Goal: Task Accomplishment & Management: Manage account settings

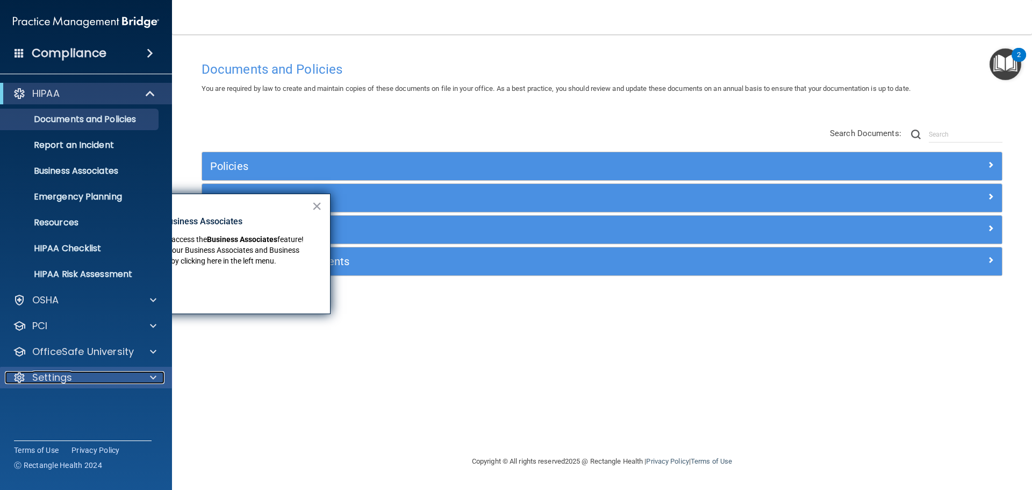
click at [144, 377] on div at bounding box center [151, 377] width 27 height 13
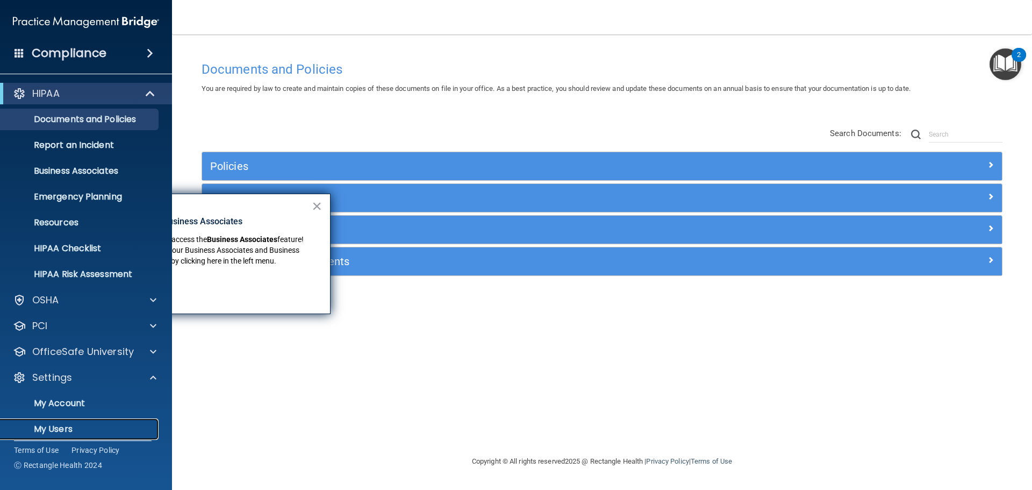
click at [61, 433] on p "My Users" at bounding box center [80, 429] width 147 height 11
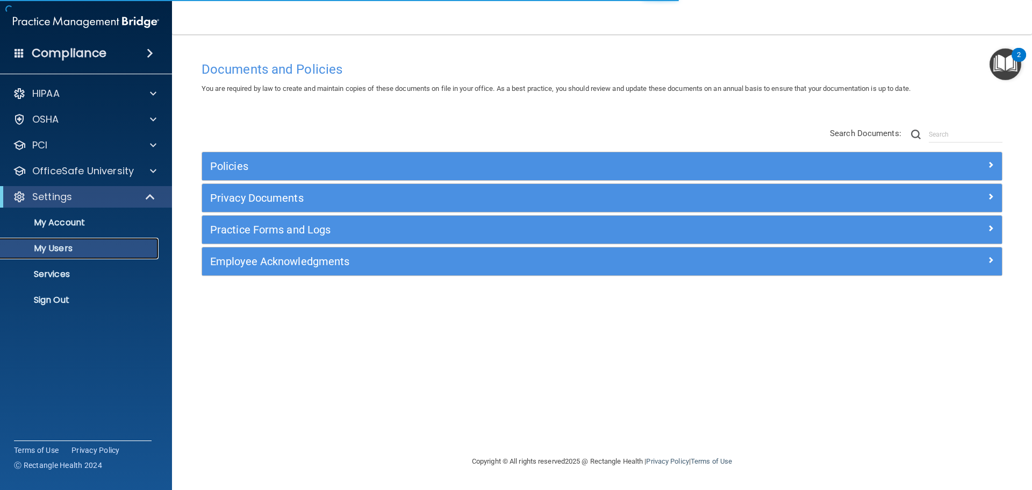
select select "20"
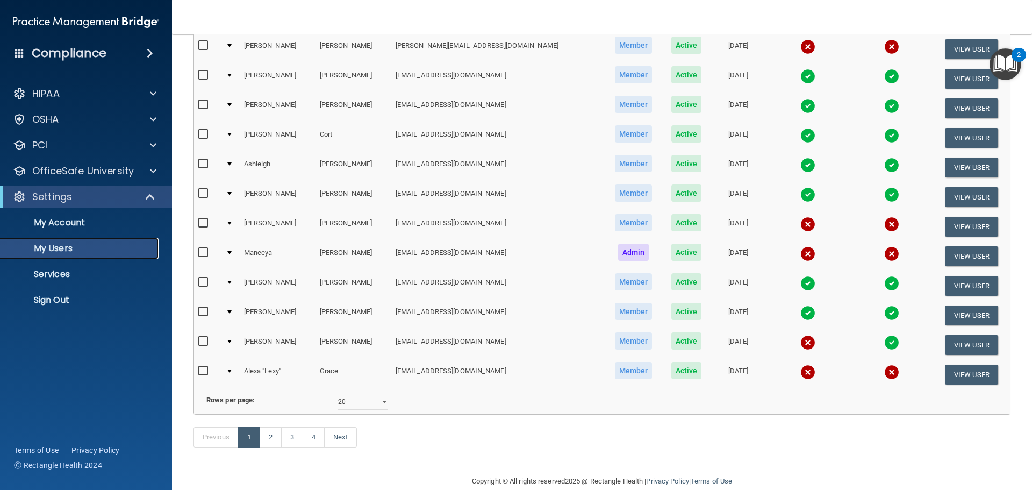
scroll to position [400, 0]
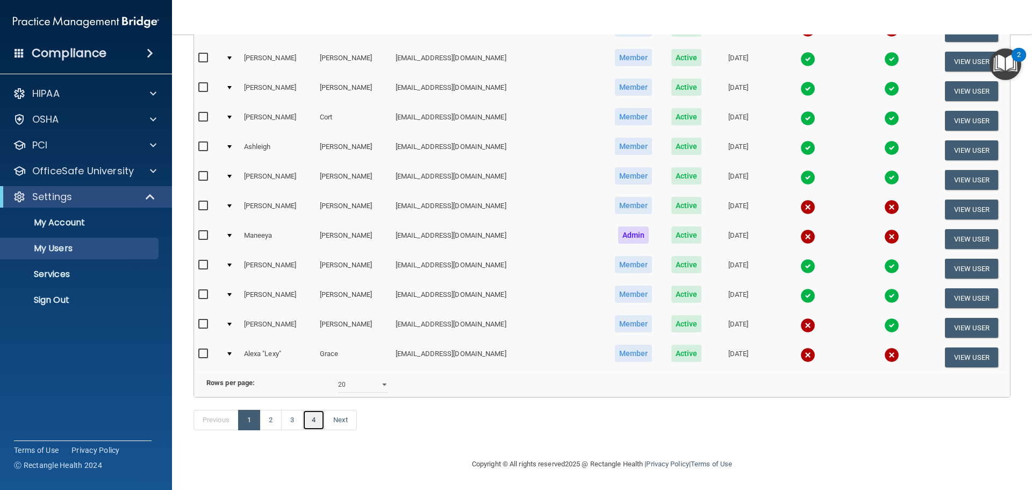
click at [313, 419] on link "4" at bounding box center [314, 420] width 22 height 20
select select "20"
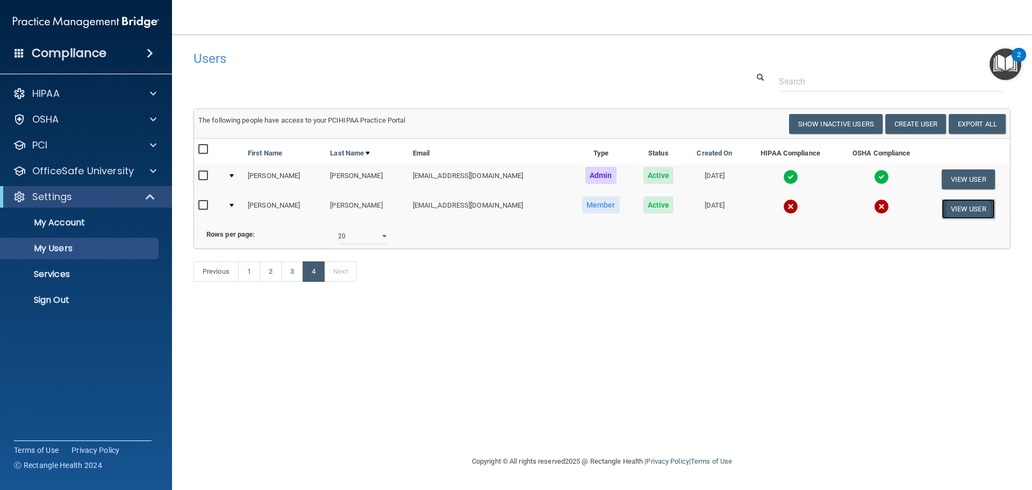
click at [970, 210] on button "View User" at bounding box center [968, 209] width 53 height 20
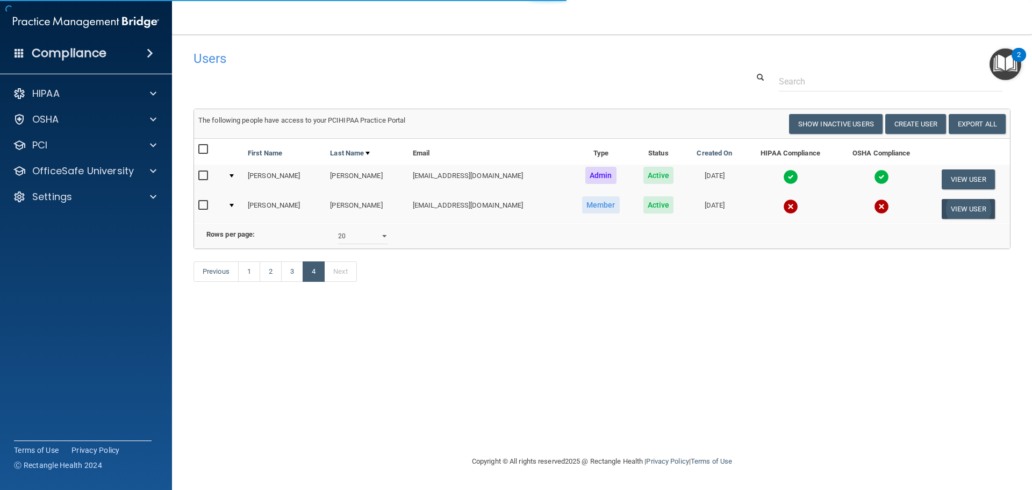
select select "practice_member"
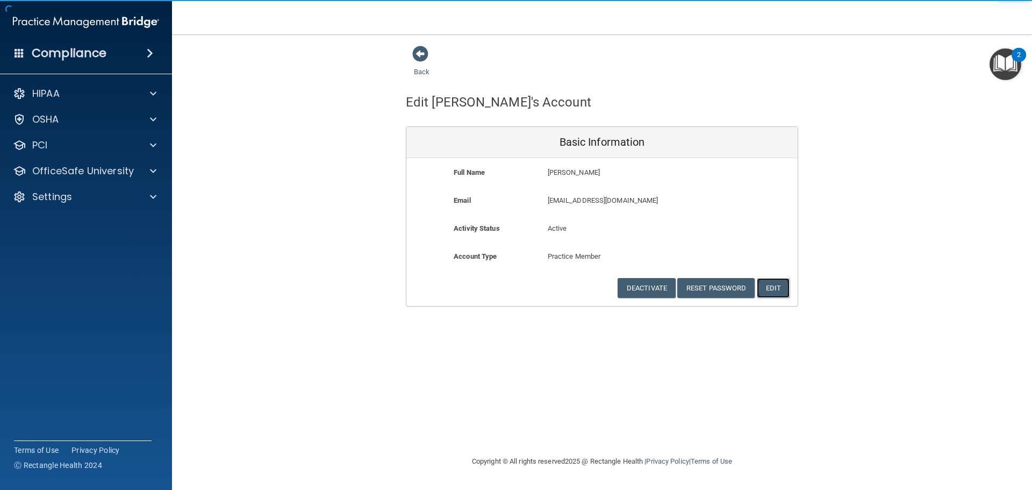
click at [781, 290] on button "Edit" at bounding box center [773, 288] width 33 height 20
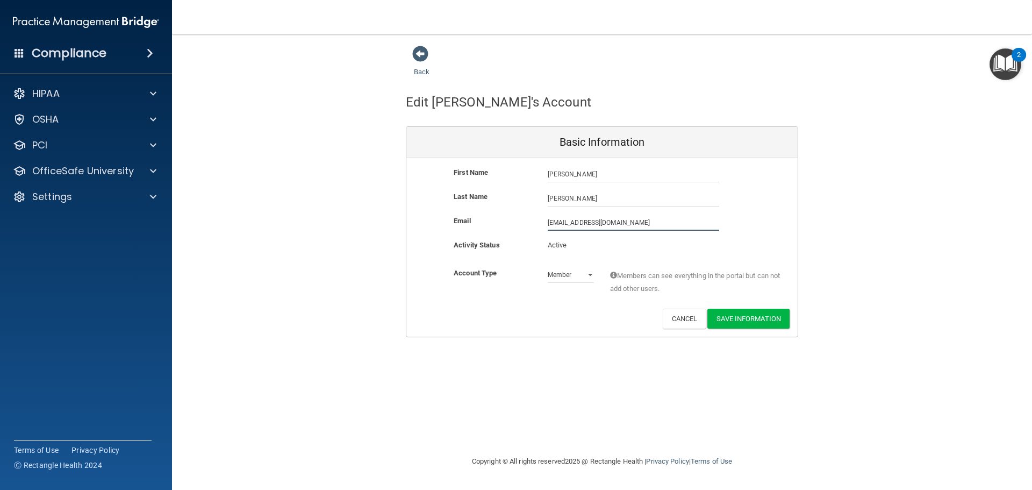
click at [552, 223] on input "[EMAIL_ADDRESS][DOMAIN_NAME]" at bounding box center [633, 222] width 171 height 16
click at [656, 223] on input "[PERSON_NAME][EMAIL_ADDRESS][DOMAIN_NAME]" at bounding box center [633, 222] width 171 height 16
drag, startPoint x: 656, startPoint y: 223, endPoint x: 579, endPoint y: 224, distance: 76.3
click at [579, 224] on input "[PERSON_NAME][EMAIL_ADDRESS][DOMAIN_NAME]" at bounding box center [633, 222] width 171 height 16
type input "[EMAIL_ADDRESS][DOMAIN_NAME]"
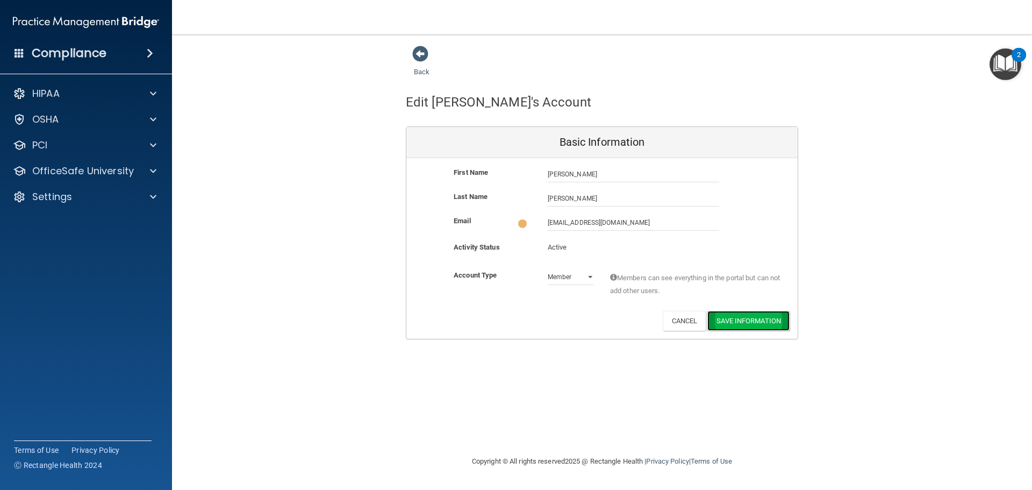
click at [747, 317] on button "Save Information" at bounding box center [748, 321] width 82 height 20
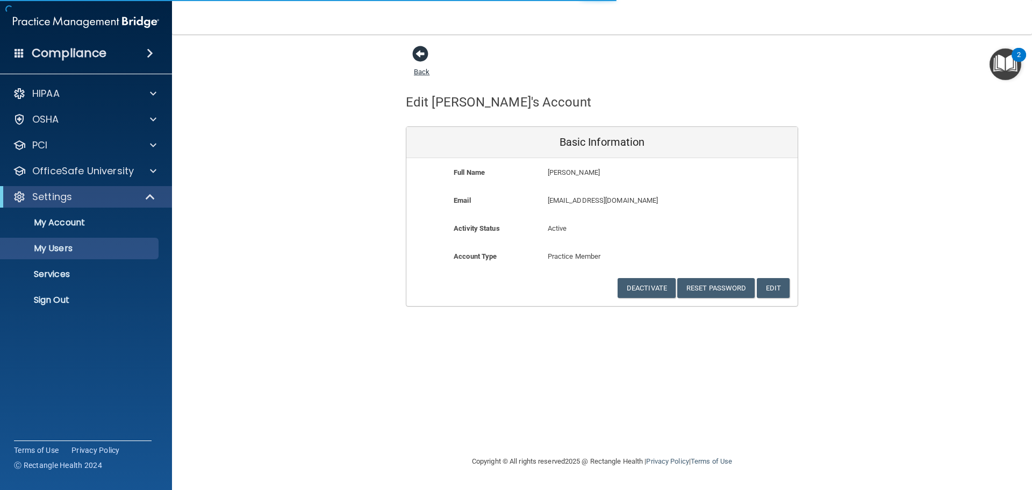
select select "20"
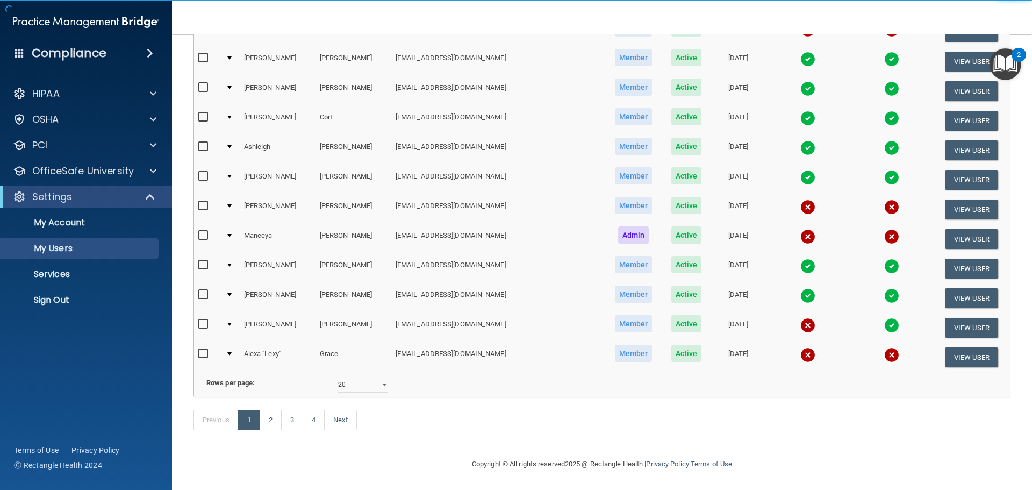
scroll to position [441, 0]
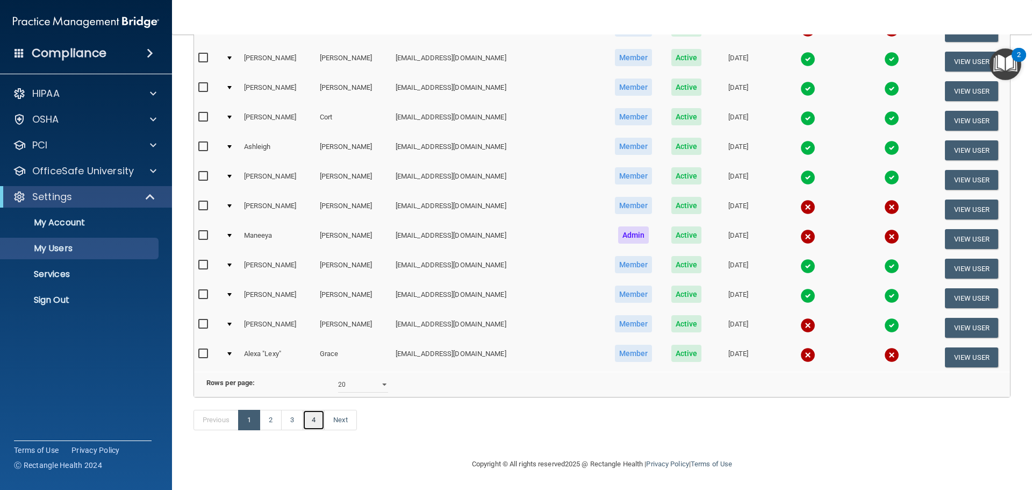
drag, startPoint x: 306, startPoint y: 414, endPoint x: 313, endPoint y: 418, distance: 7.5
click at [306, 414] on link "4" at bounding box center [314, 420] width 22 height 20
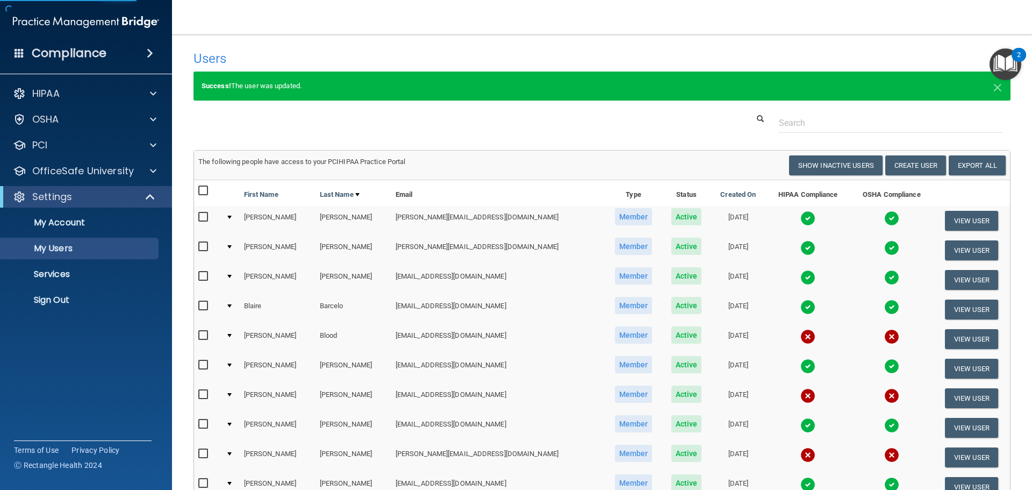
select select "20"
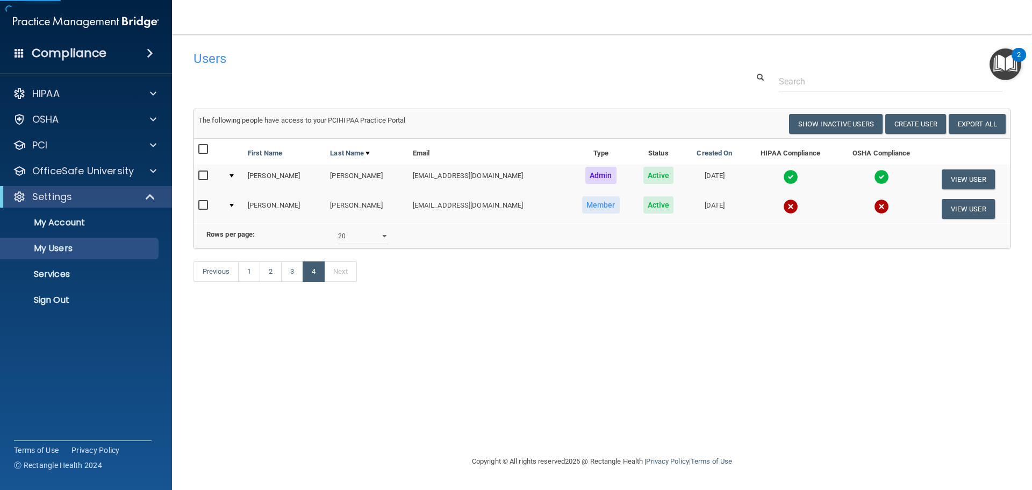
click at [200, 201] on input "checkbox" at bounding box center [204, 205] width 12 height 9
checkbox input "true"
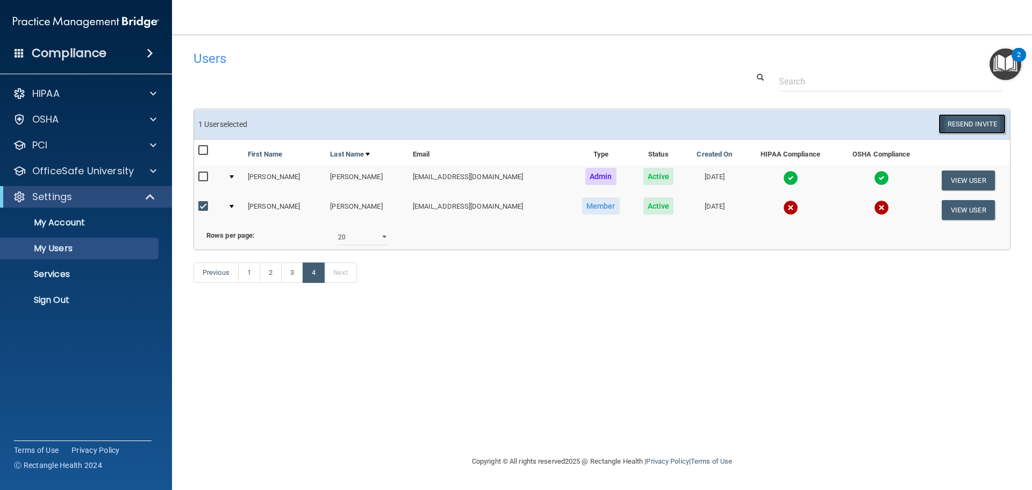
click at [984, 124] on button "Resend Invite" at bounding box center [971, 124] width 67 height 20
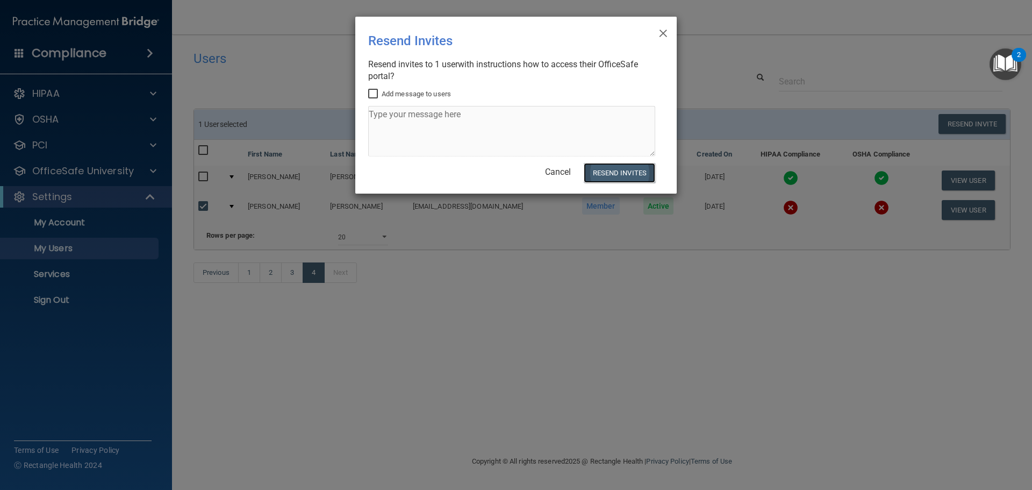
click at [636, 174] on button "Resend Invites" at bounding box center [619, 173] width 71 height 20
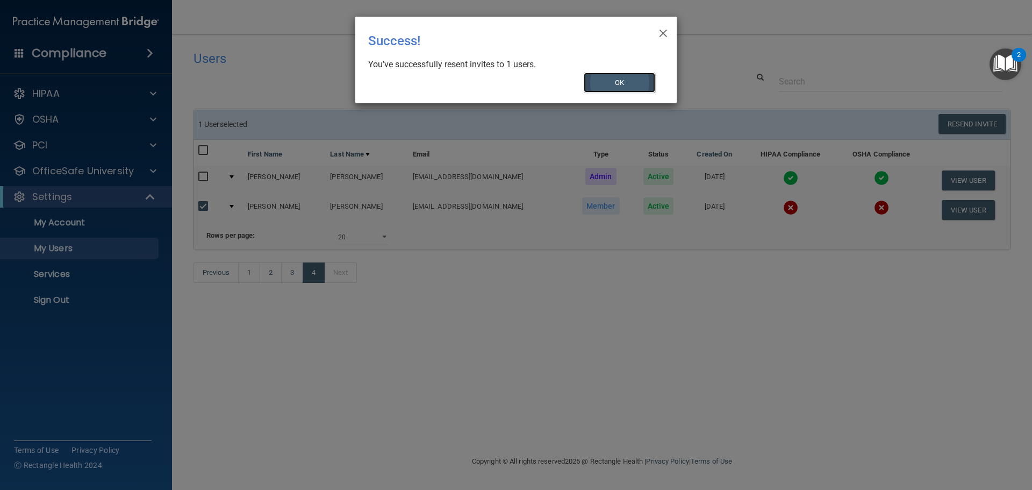
click at [609, 82] on button "OK" at bounding box center [620, 83] width 72 height 20
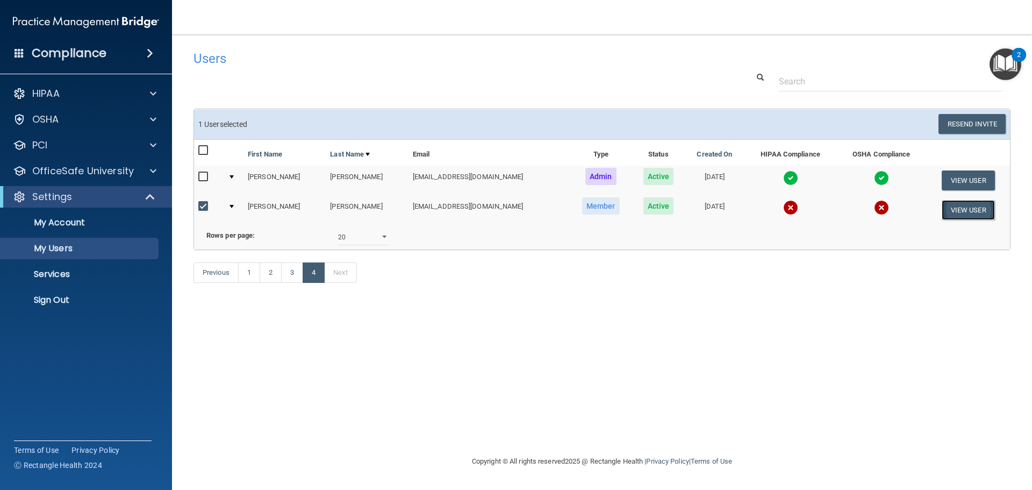
click at [971, 208] on button "View User" at bounding box center [968, 210] width 53 height 20
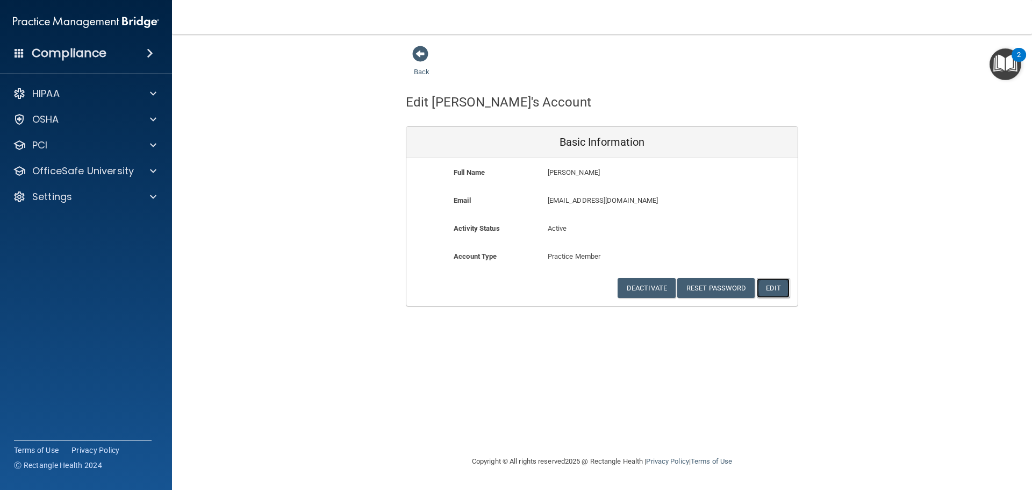
click at [770, 287] on button "Edit" at bounding box center [773, 288] width 33 height 20
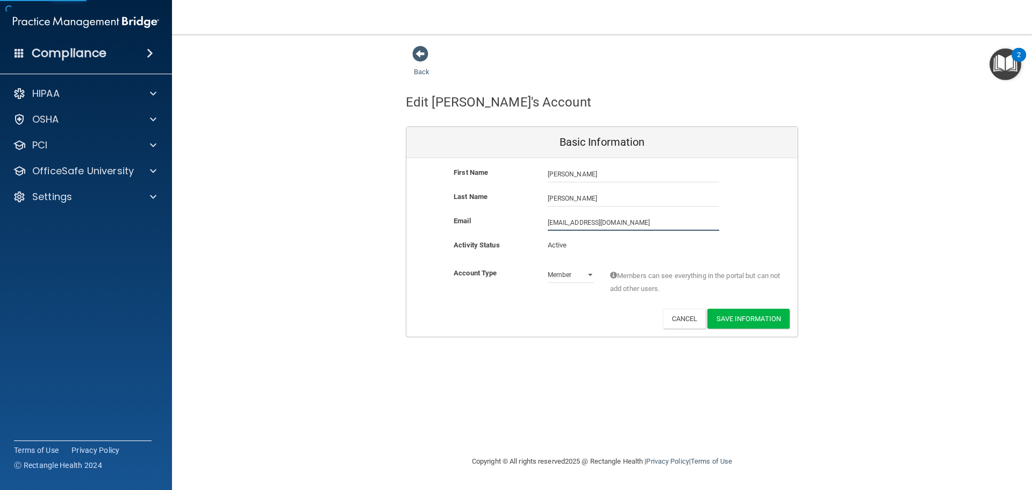
drag, startPoint x: 629, startPoint y: 221, endPoint x: 521, endPoint y: 214, distance: 108.3
click at [521, 214] on div "First Name [PERSON_NAME] [PERSON_NAME] Last Name [PERSON_NAME] Email [EMAIL_ADD…" at bounding box center [601, 247] width 391 height 178
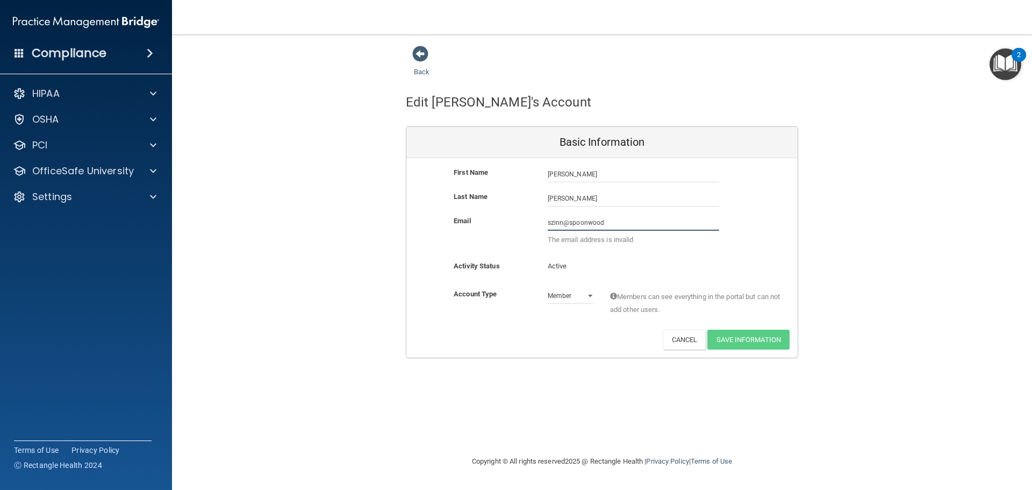
type input "[EMAIL_ADDRESS][DOMAIN_NAME]"
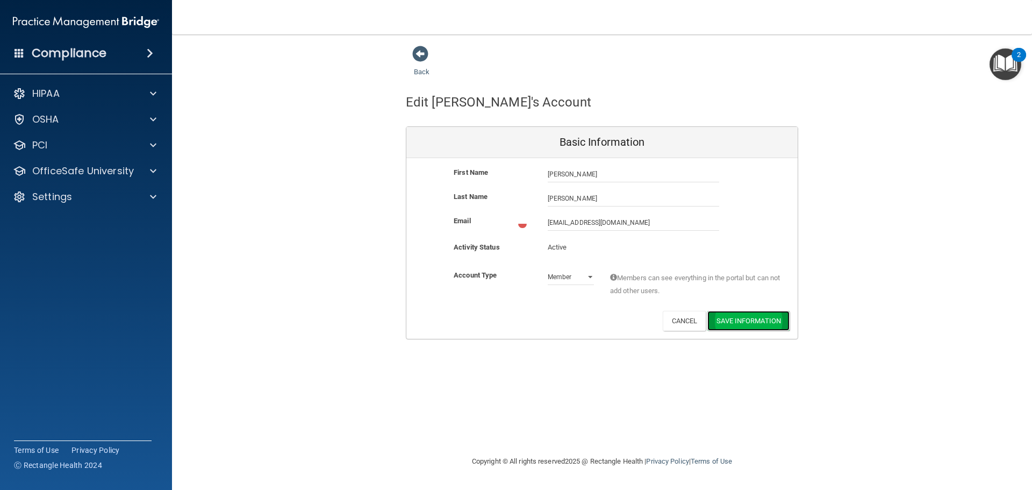
click at [754, 323] on button "Save Information" at bounding box center [748, 321] width 82 height 20
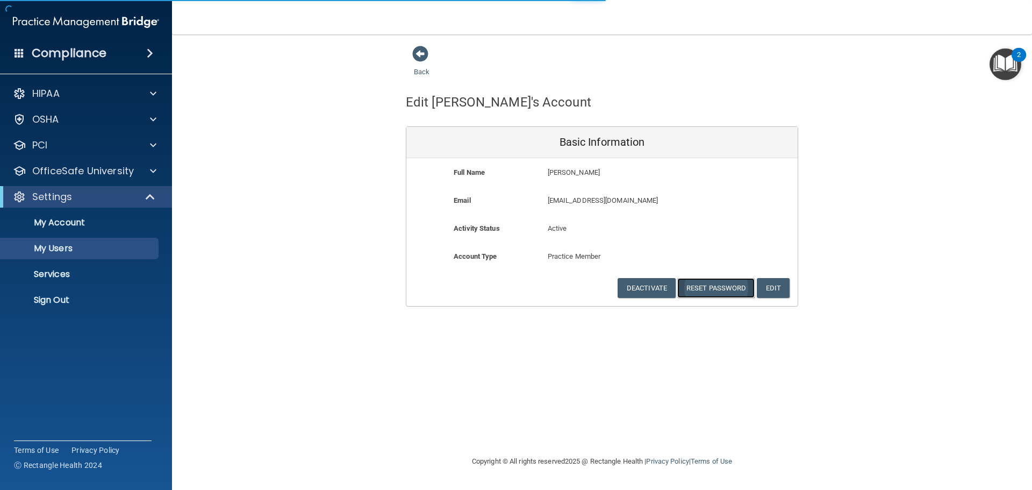
click at [713, 289] on button "Reset Password" at bounding box center [715, 288] width 77 height 20
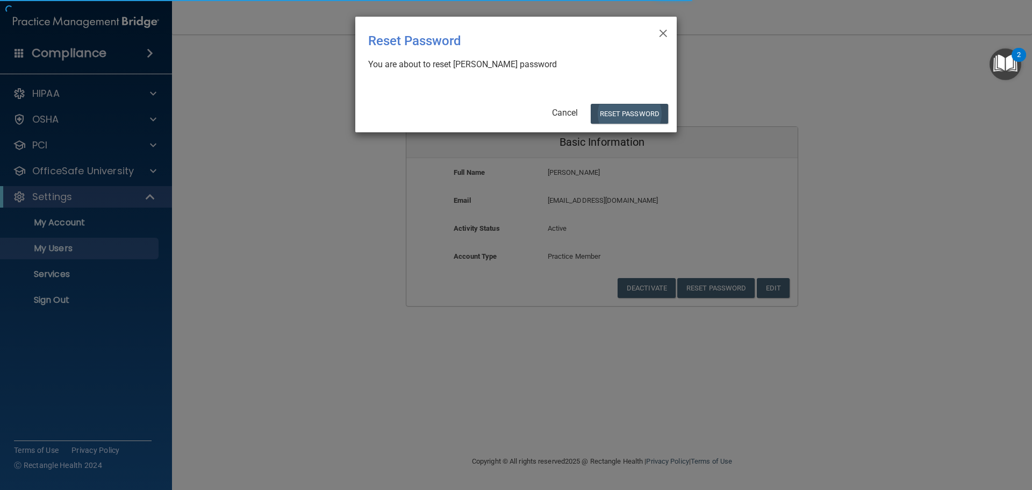
select select "20"
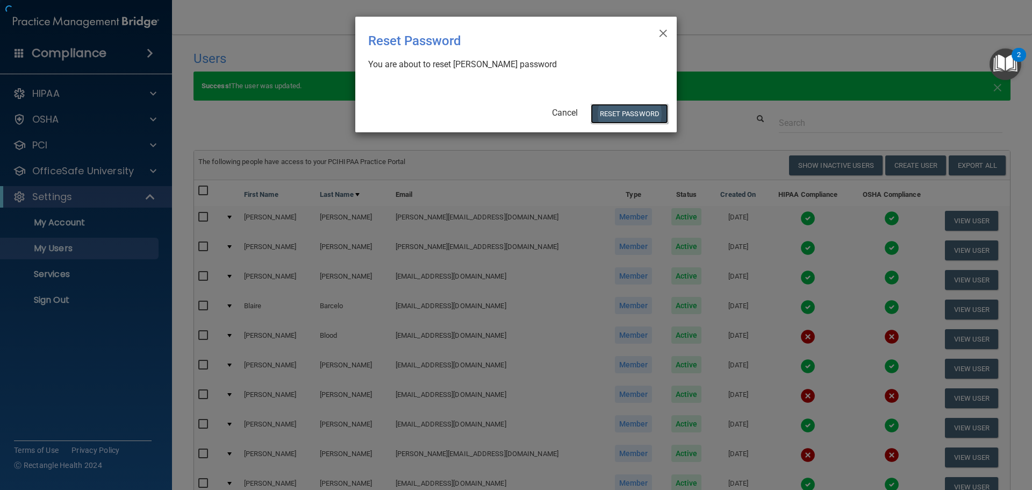
click at [621, 115] on button "Reset Password" at bounding box center [629, 114] width 77 height 20
